Goal: Information Seeking & Learning: Learn about a topic

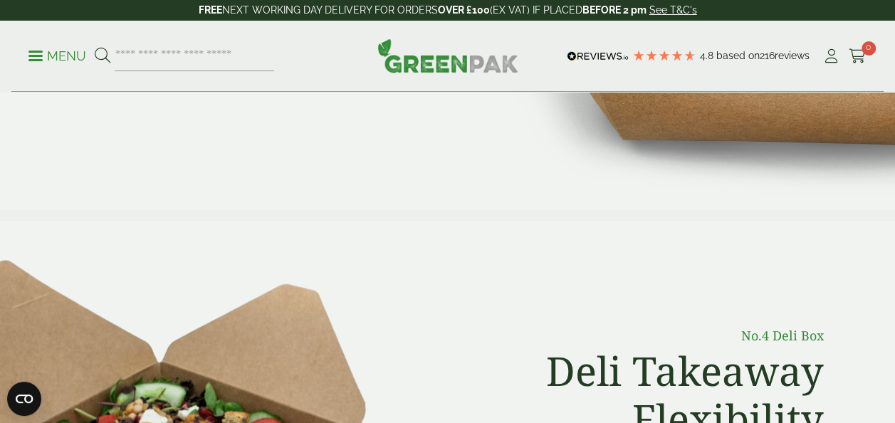
scroll to position [396, 0]
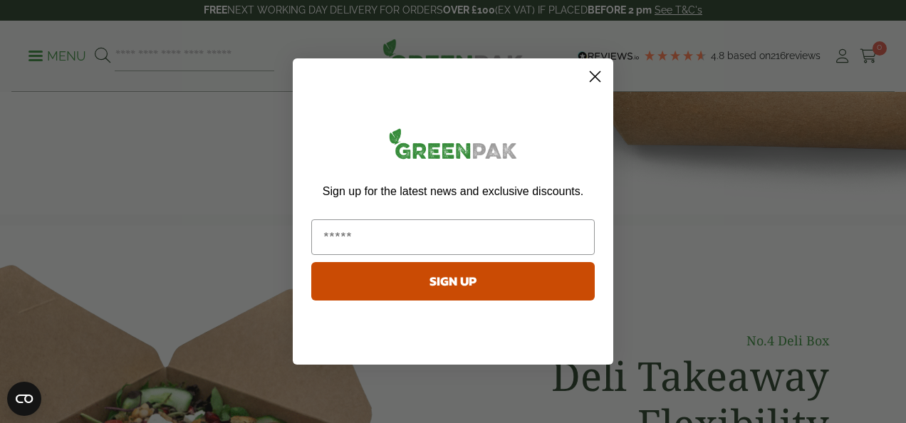
click at [598, 76] on circle "Close dialog" at bounding box center [594, 76] width 23 height 23
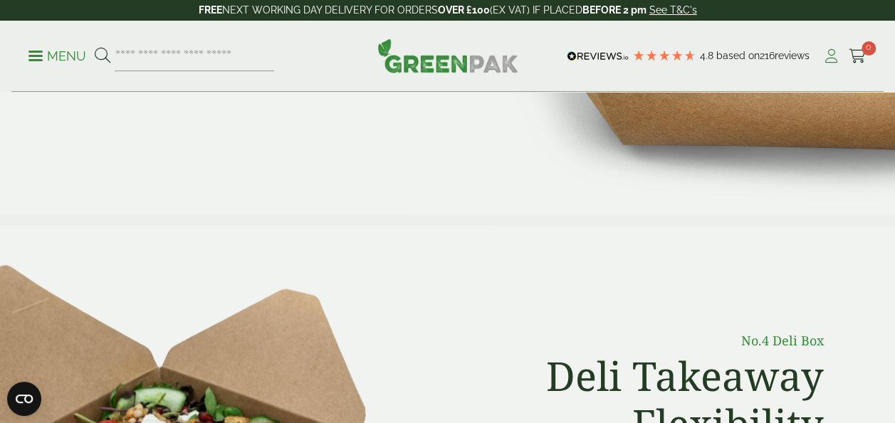
click at [832, 54] on icon at bounding box center [831, 56] width 18 height 14
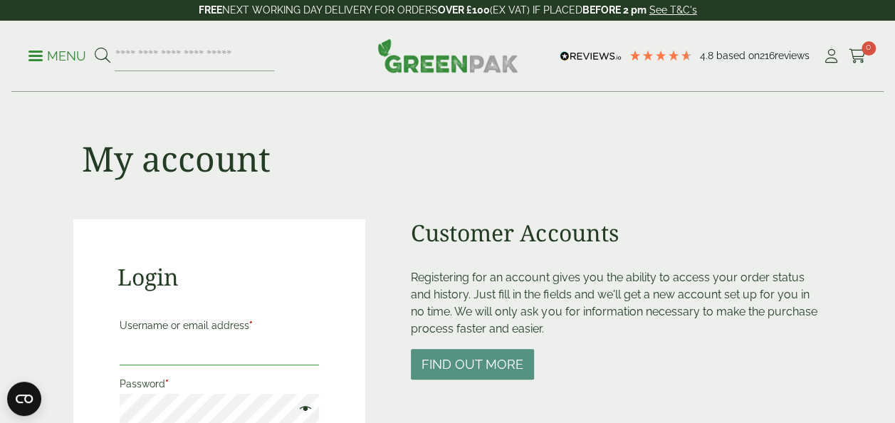
click at [169, 356] on input "Username or email address *" at bounding box center [220, 350] width 200 height 30
type input "**********"
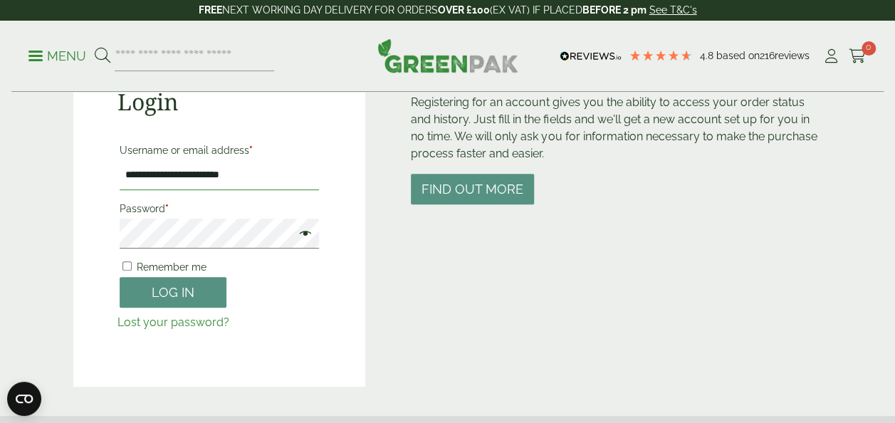
scroll to position [189, 0]
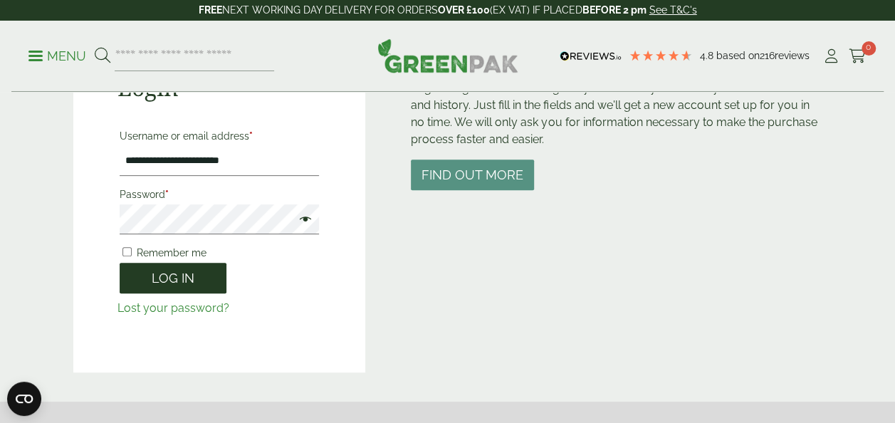
click at [176, 272] on button "Log in" at bounding box center [173, 278] width 107 height 31
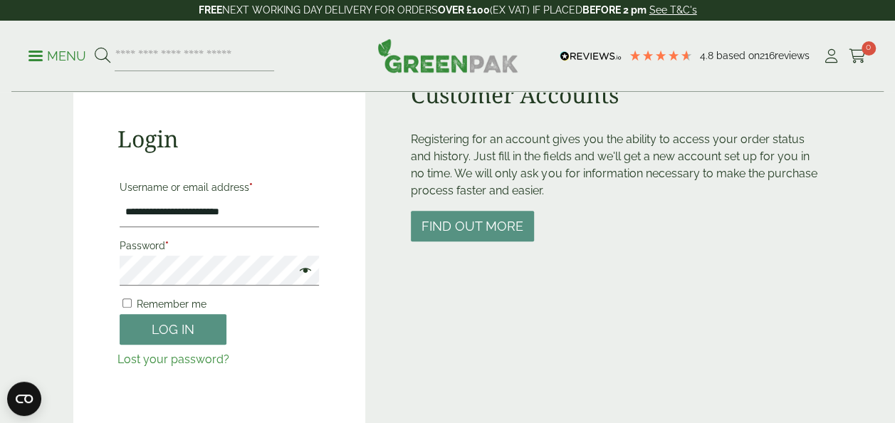
scroll to position [141, 0]
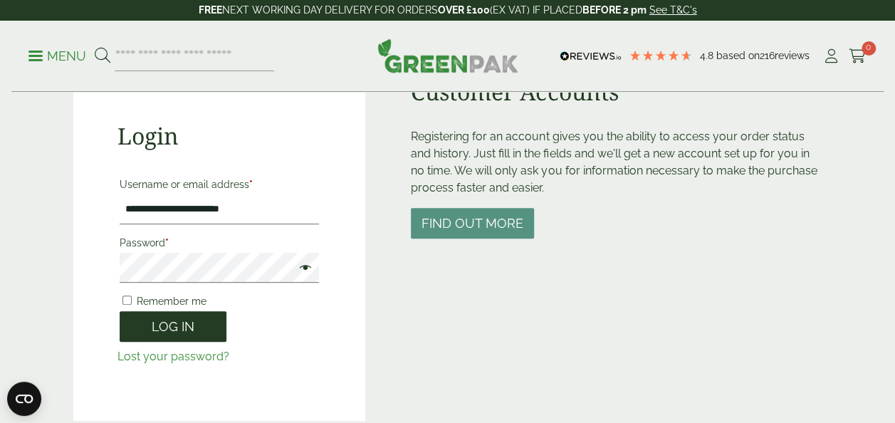
click at [168, 325] on button "Log in" at bounding box center [173, 326] width 107 height 31
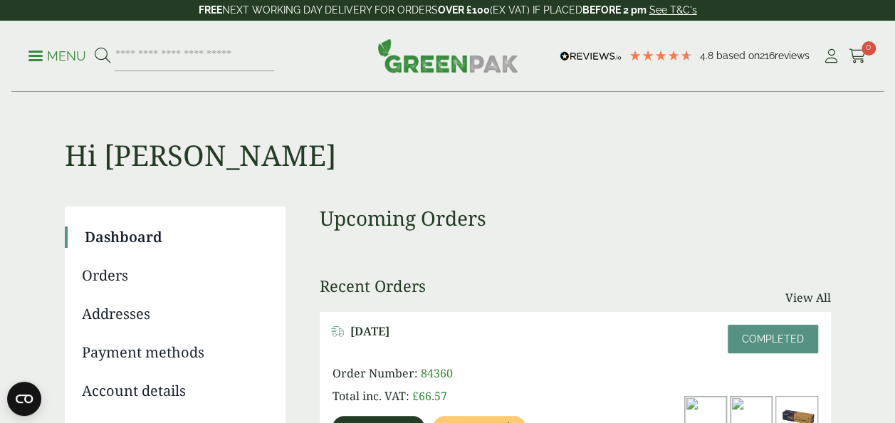
click at [54, 49] on p "Menu" at bounding box center [57, 56] width 58 height 17
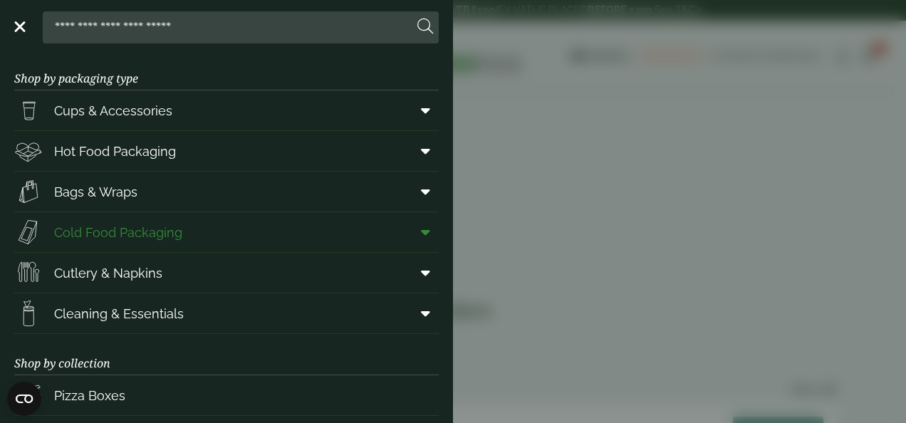
click at [265, 234] on link "Cold Food Packaging" at bounding box center [226, 232] width 424 height 40
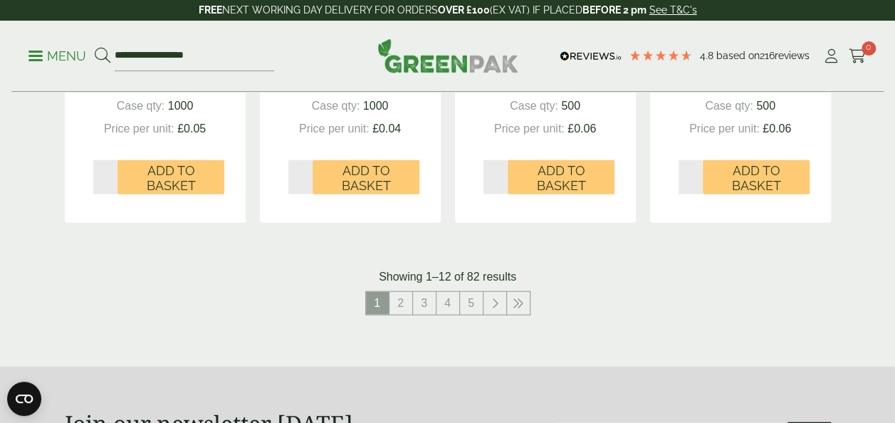
scroll to position [1614, 0]
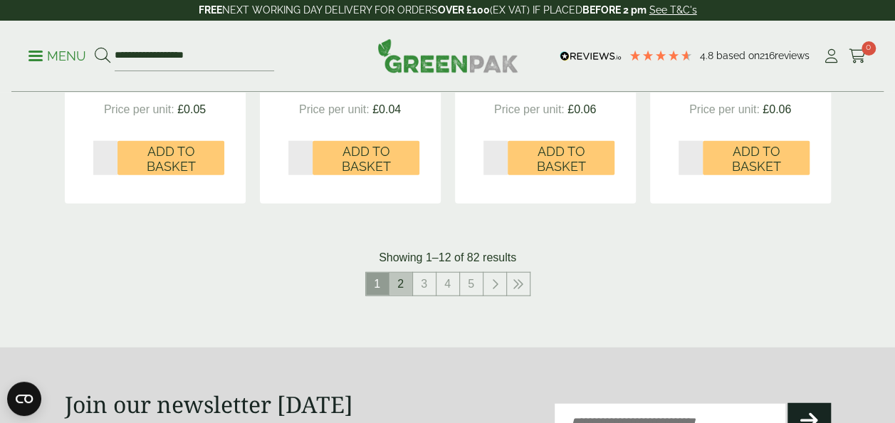
click at [404, 289] on link "2" at bounding box center [401, 284] width 23 height 23
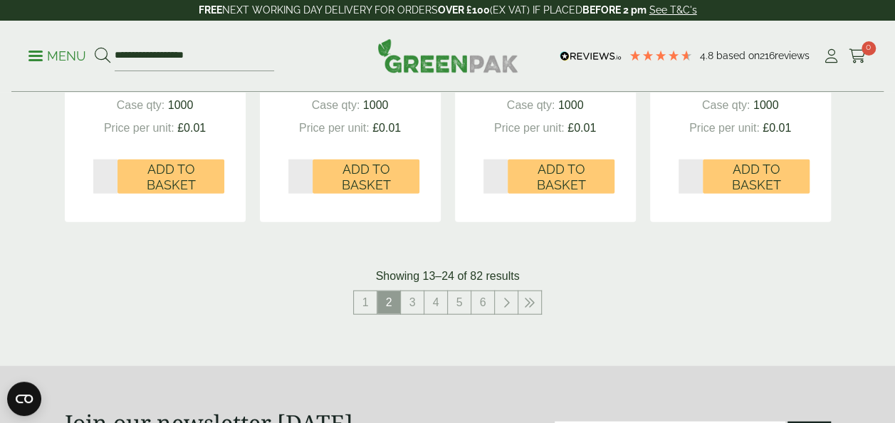
scroll to position [1645, 0]
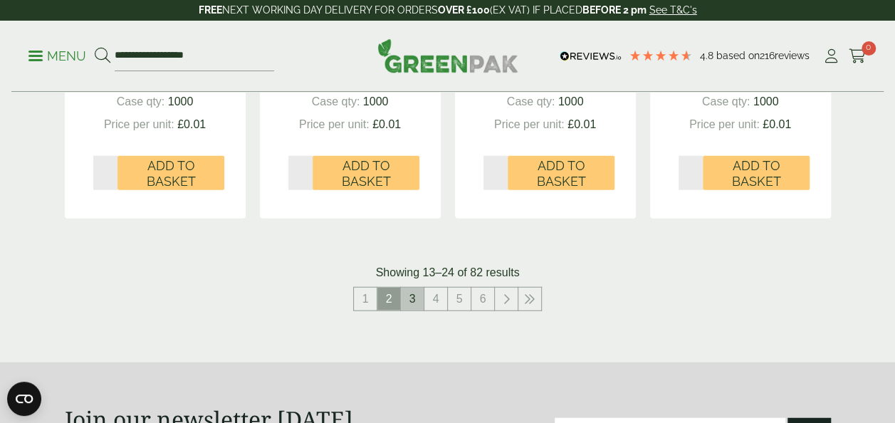
click at [413, 295] on link "3" at bounding box center [412, 299] width 23 height 23
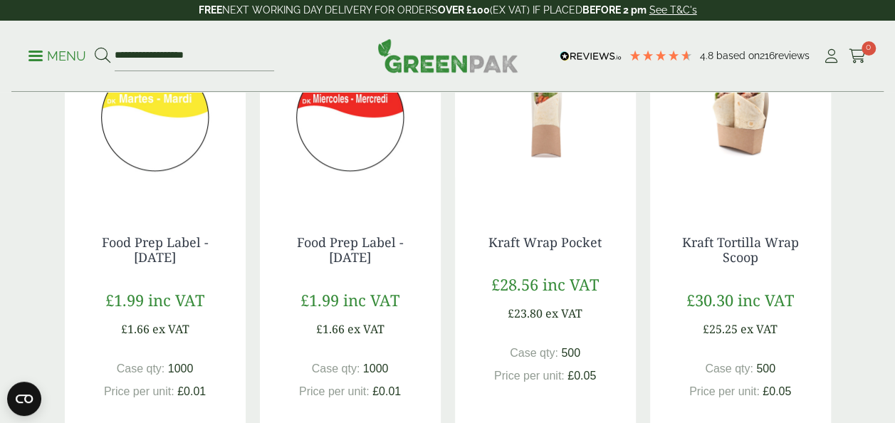
scroll to position [343, 0]
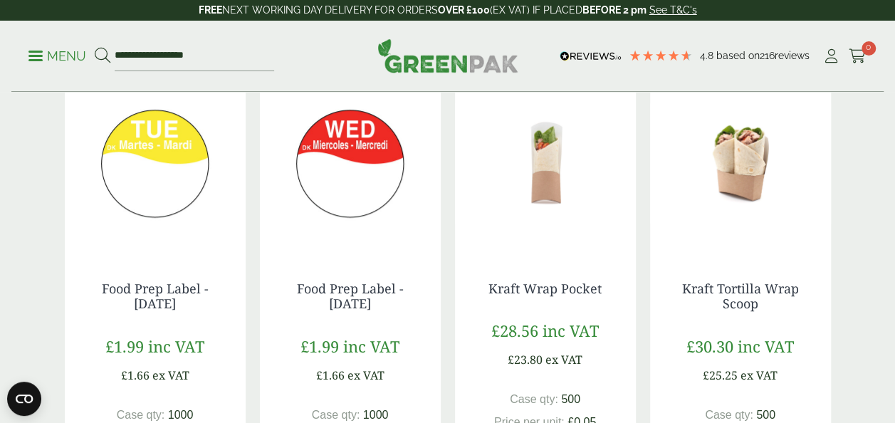
click at [556, 199] on img at bounding box center [545, 164] width 181 height 178
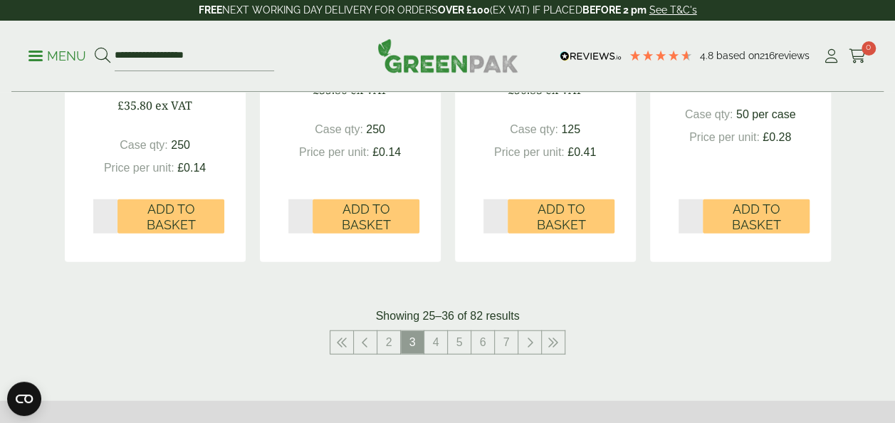
scroll to position [1583, 0]
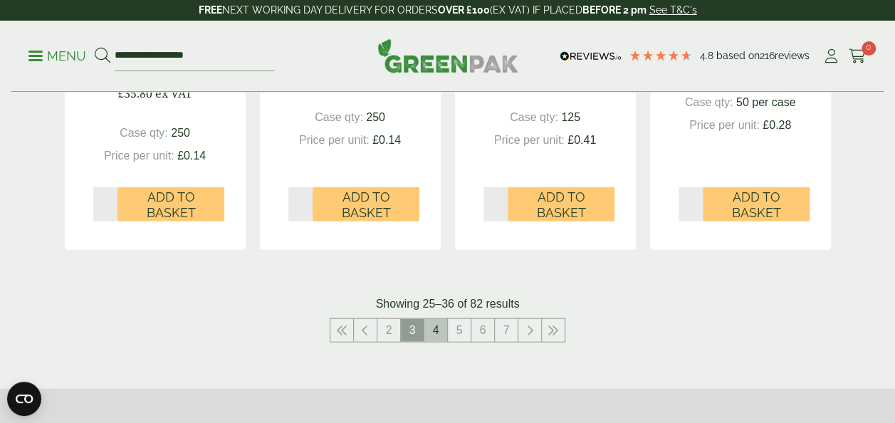
click at [439, 326] on link "4" at bounding box center [435, 330] width 23 height 23
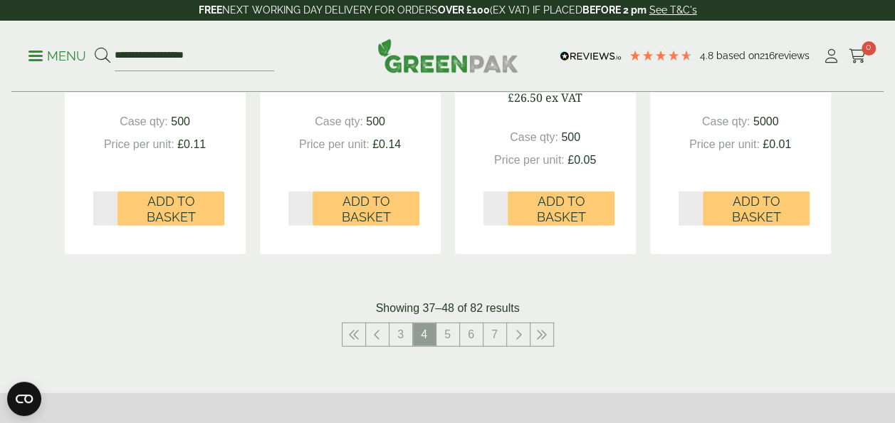
scroll to position [1732, 0]
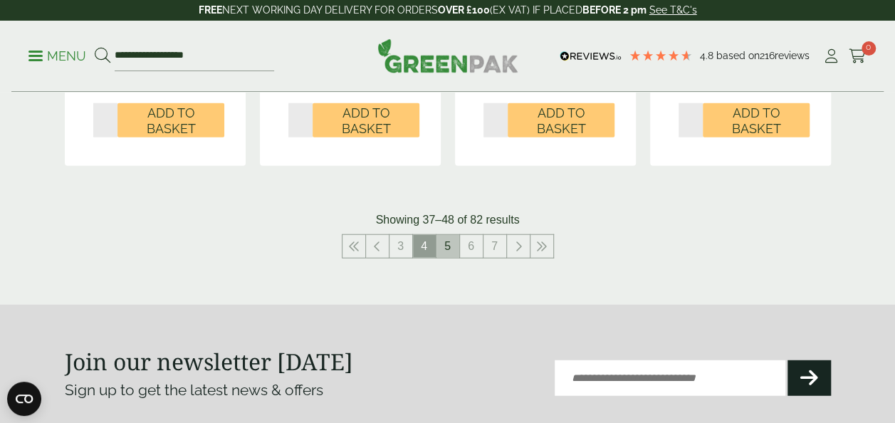
click at [451, 252] on link "5" at bounding box center [448, 246] width 23 height 23
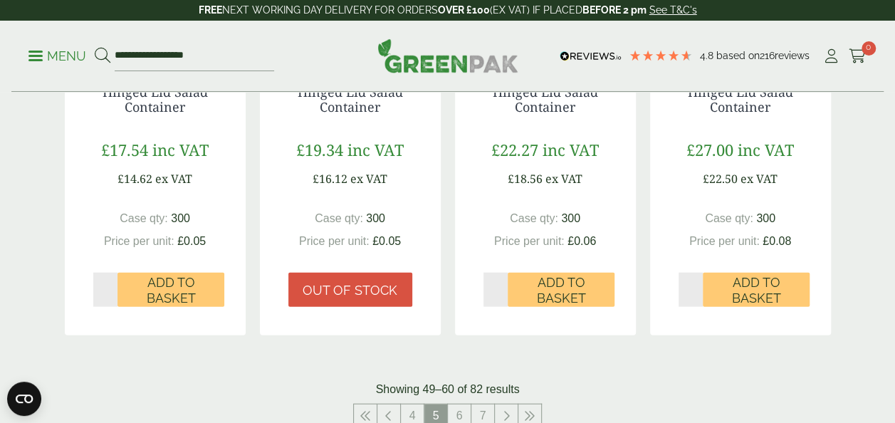
scroll to position [1599, 0]
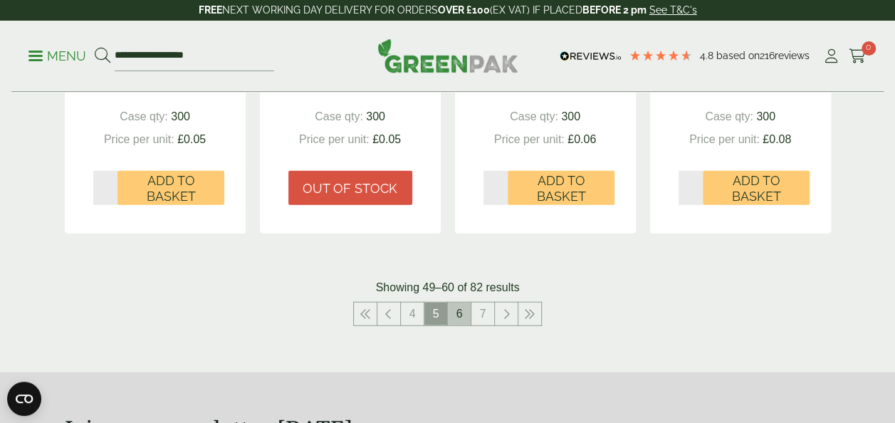
click at [460, 315] on link "6" at bounding box center [459, 314] width 23 height 23
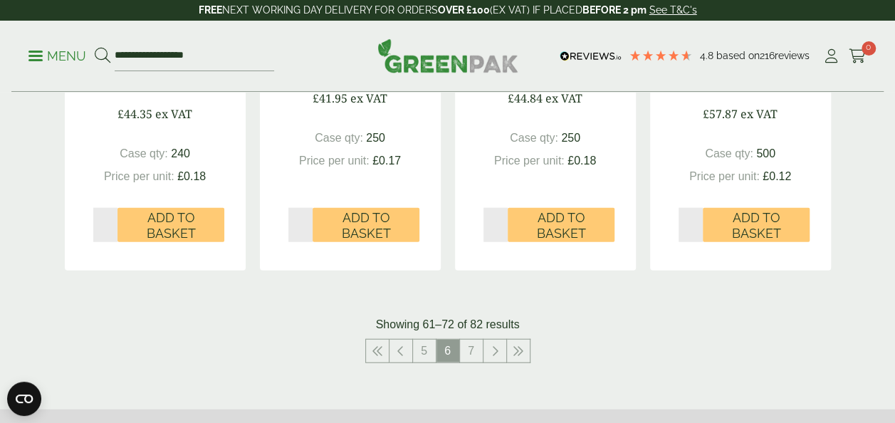
scroll to position [1618, 0]
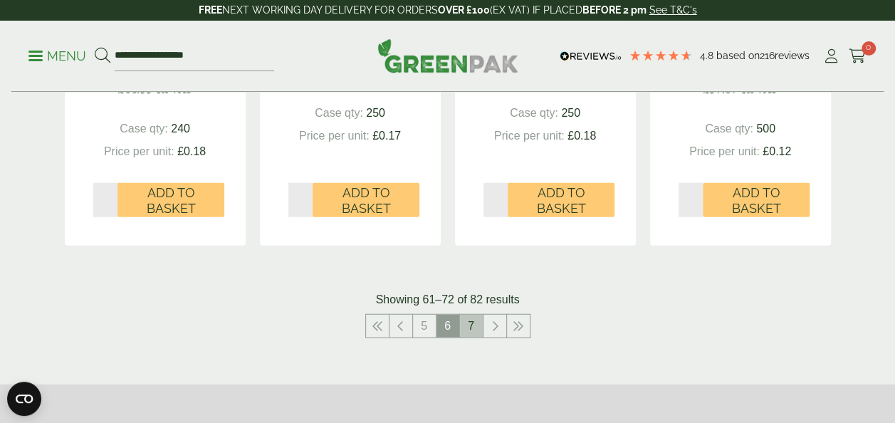
click at [467, 326] on link "7" at bounding box center [471, 326] width 23 height 23
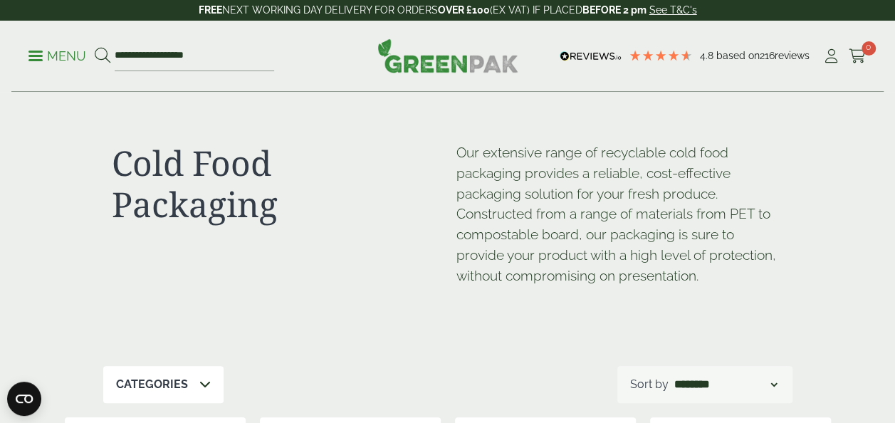
click at [41, 50] on link "Menu" at bounding box center [57, 55] width 58 height 14
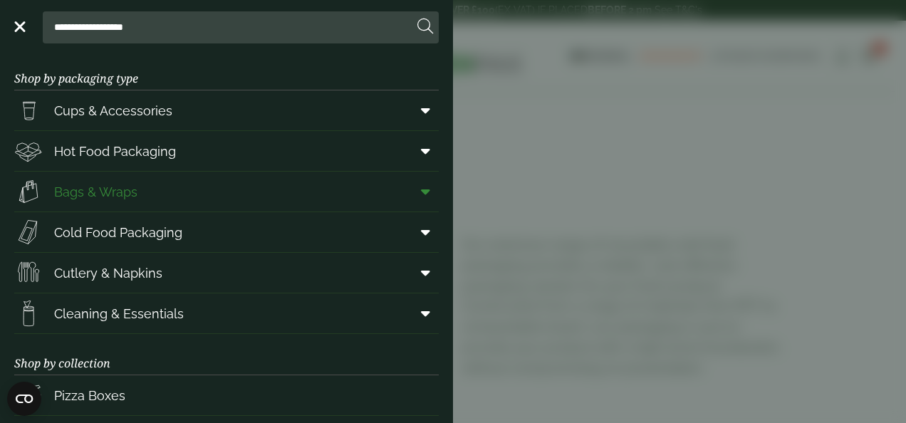
click at [175, 189] on link "Bags & Wraps" at bounding box center [226, 192] width 424 height 40
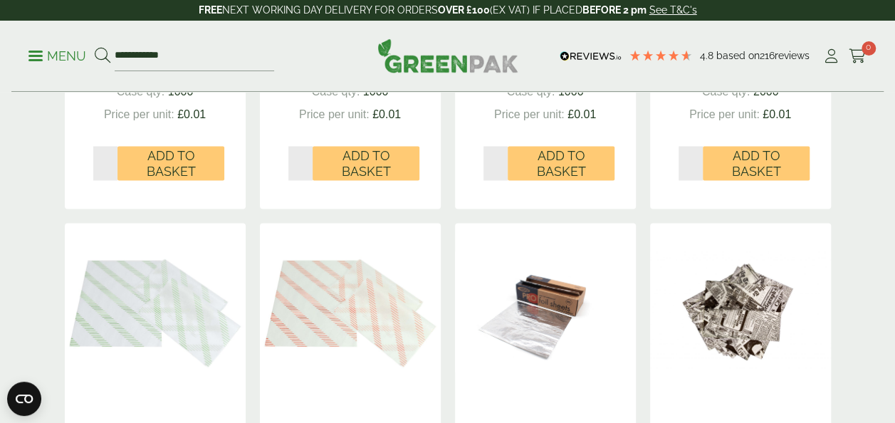
scroll to position [1156, 0]
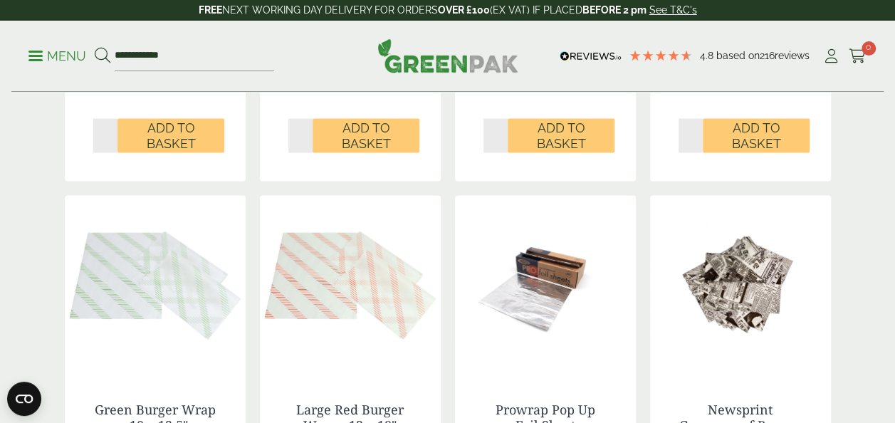
click at [758, 299] on img at bounding box center [740, 284] width 181 height 178
